Goal: Task Accomplishment & Management: Use online tool/utility

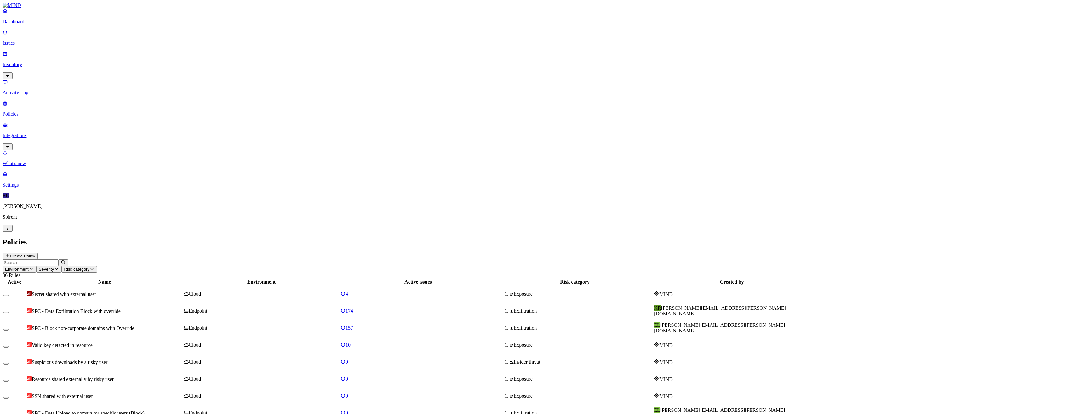
click at [32, 133] on p "Integrations" at bounding box center [541, 136] width 1076 height 6
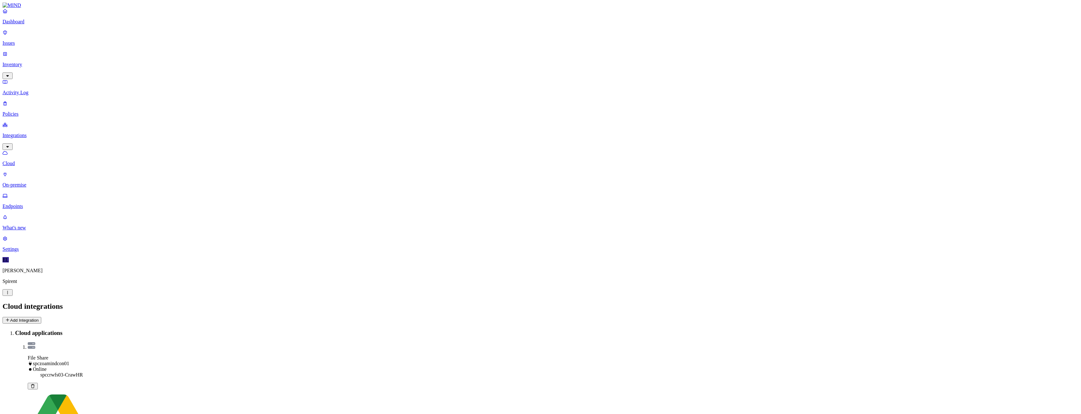
click at [28, 204] on p "Endpoints" at bounding box center [541, 207] width 1076 height 6
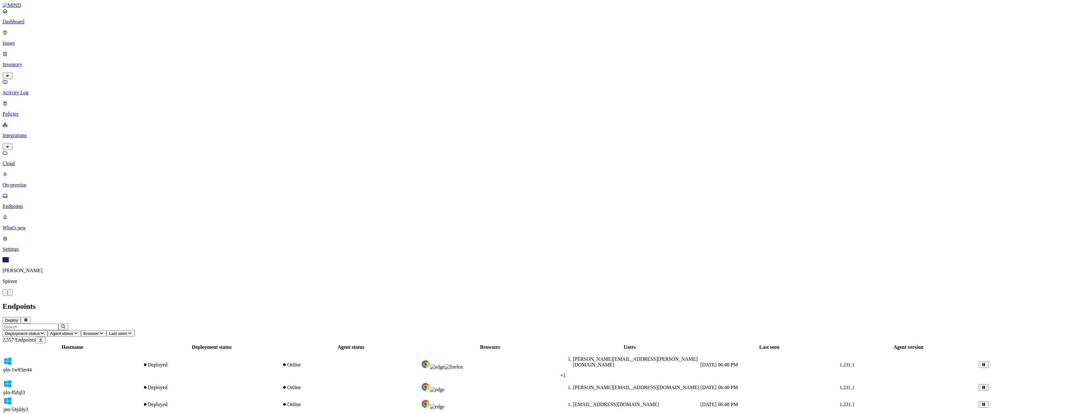
click at [21, 317] on button "Deploy" at bounding box center [12, 320] width 18 height 7
